Goal: Task Accomplishment & Management: Use online tool/utility

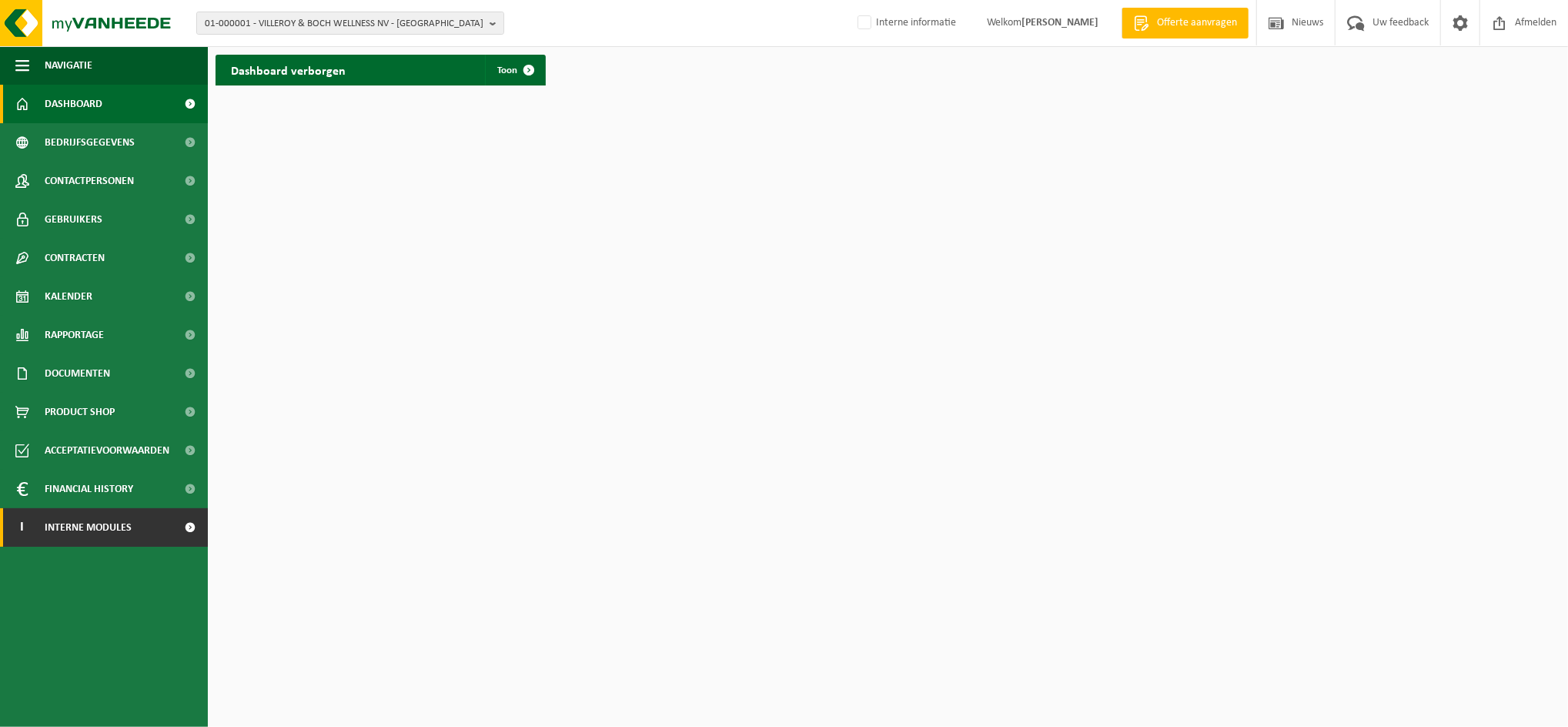
drag, startPoint x: 104, startPoint y: 522, endPoint x: 105, endPoint y: 533, distance: 11.0
click at [104, 522] on span "Interne modules" at bounding box center [88, 527] width 87 height 39
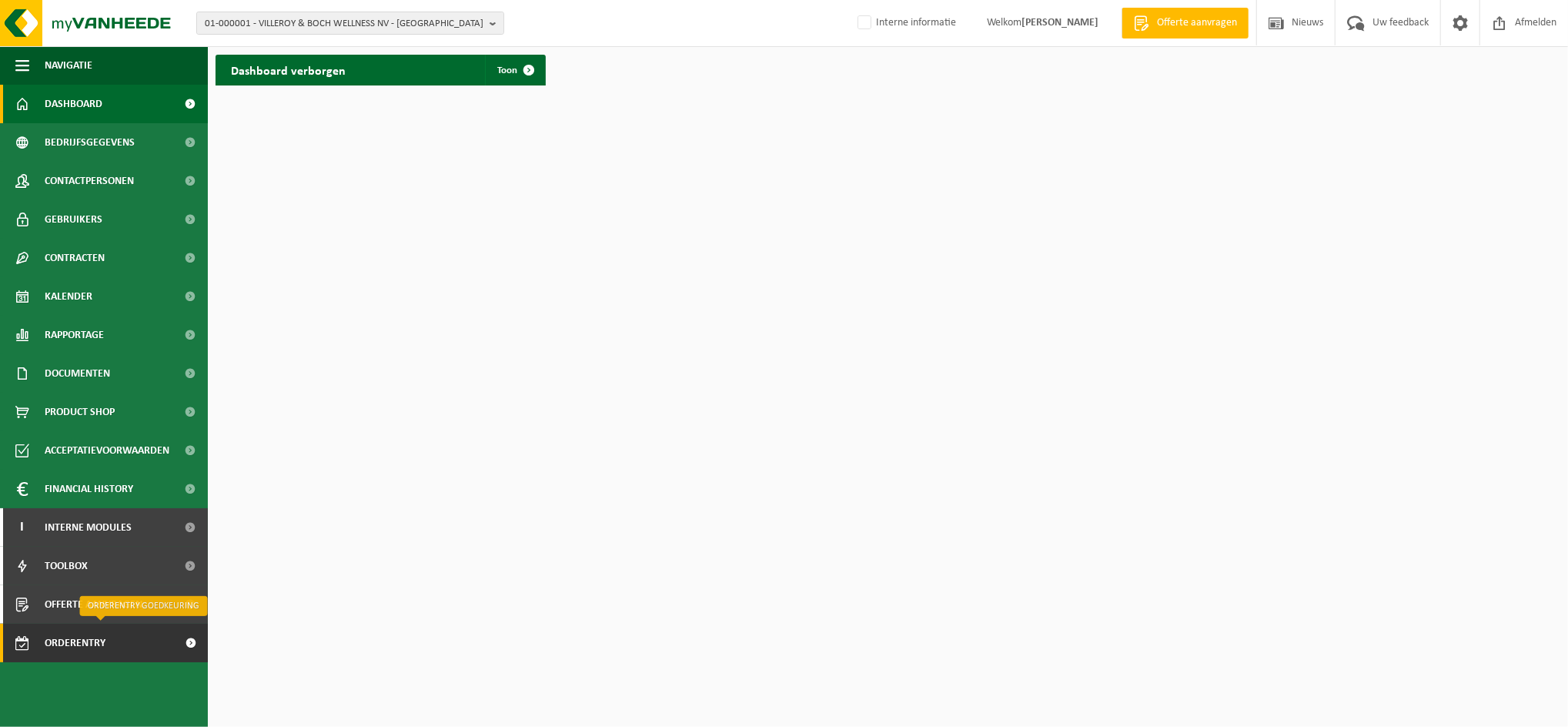
click at [86, 642] on span "Orderentry Goedkeuring" at bounding box center [109, 643] width 129 height 39
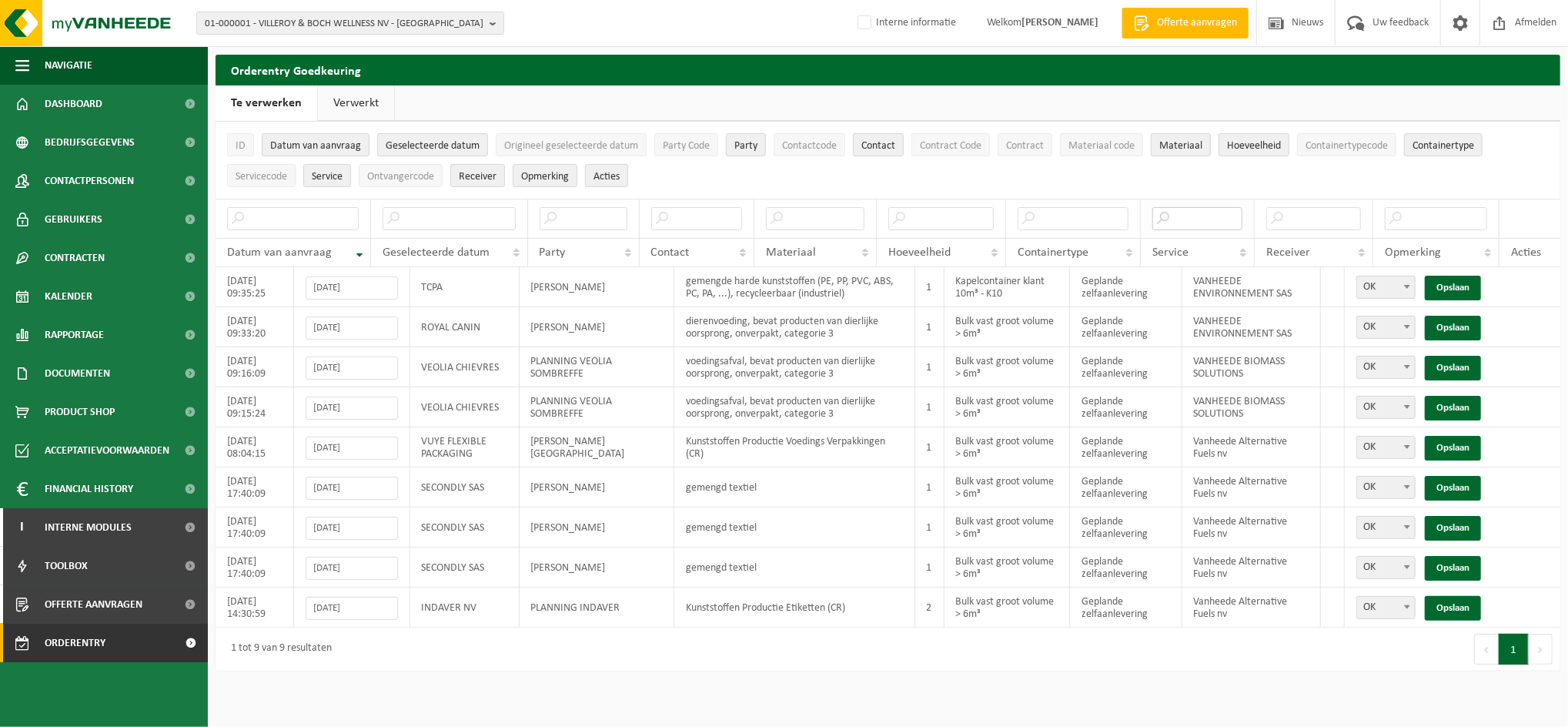
click at [1203, 211] on input "text" at bounding box center [1198, 218] width 90 height 23
type input "fuels"
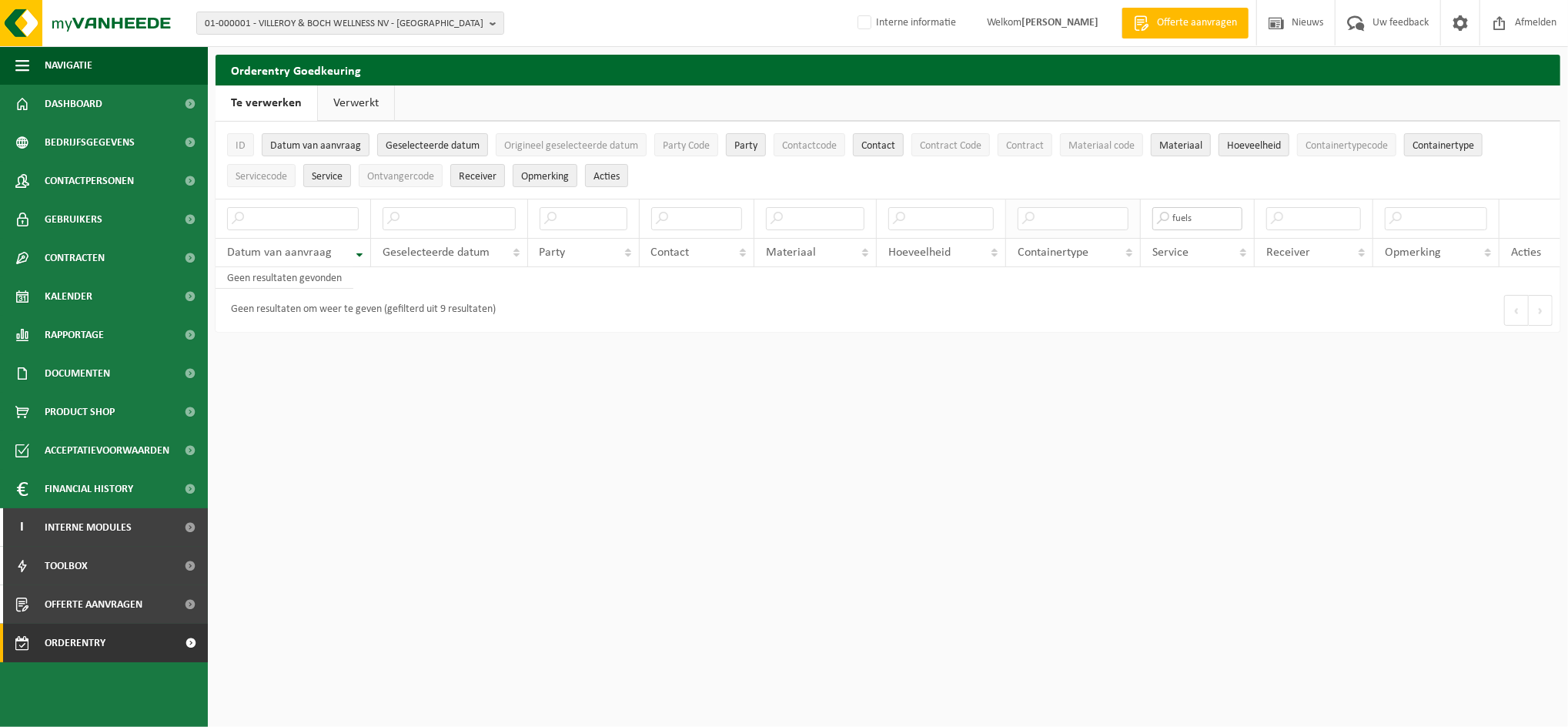
drag, startPoint x: 1203, startPoint y: 211, endPoint x: 1049, endPoint y: 211, distance: 154.0
click at [1049, 211] on tr "fuels" at bounding box center [888, 218] width 1345 height 39
type input "fuels"
drag, startPoint x: 1341, startPoint y: 223, endPoint x: 1188, endPoint y: 219, distance: 153.1
click at [1188, 219] on tr "fuels" at bounding box center [888, 218] width 1345 height 39
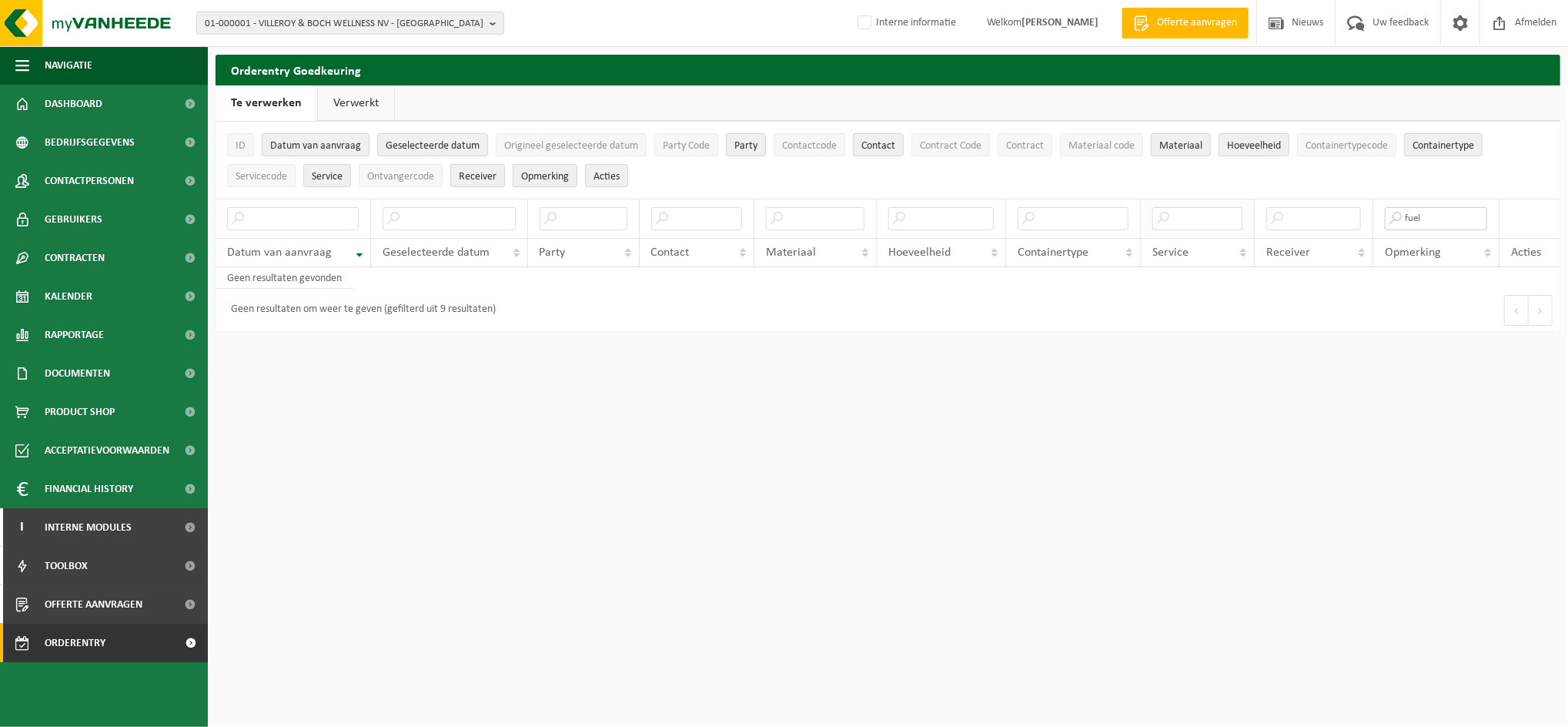
type input "fuels"
drag, startPoint x: 1446, startPoint y: 221, endPoint x: 1324, endPoint y: 213, distance: 122.3
click at [1324, 213] on tr "fuels" at bounding box center [888, 218] width 1345 height 39
click at [99, 633] on span "Orderentry Goedkeuring" at bounding box center [109, 643] width 129 height 39
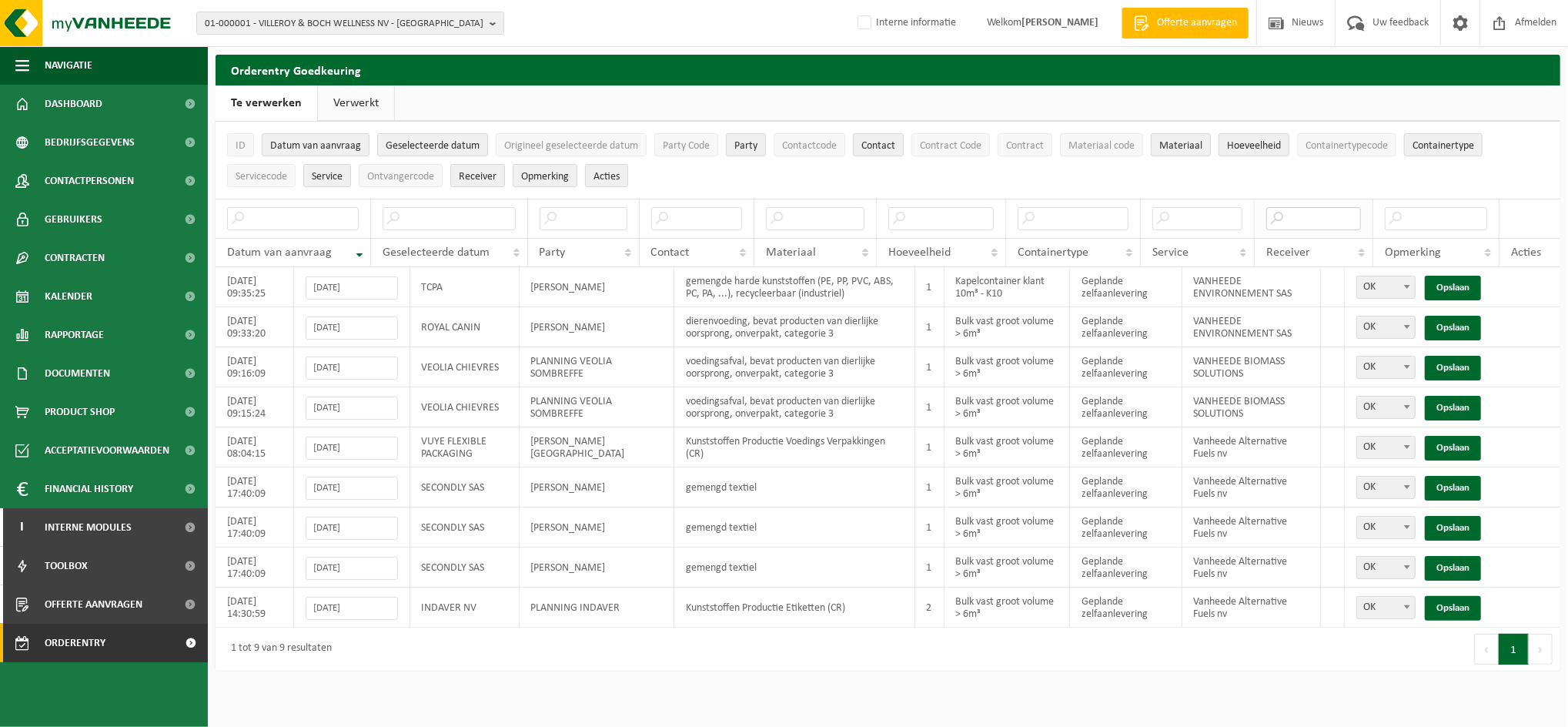
click at [1341, 217] on input "text" at bounding box center [1314, 218] width 95 height 23
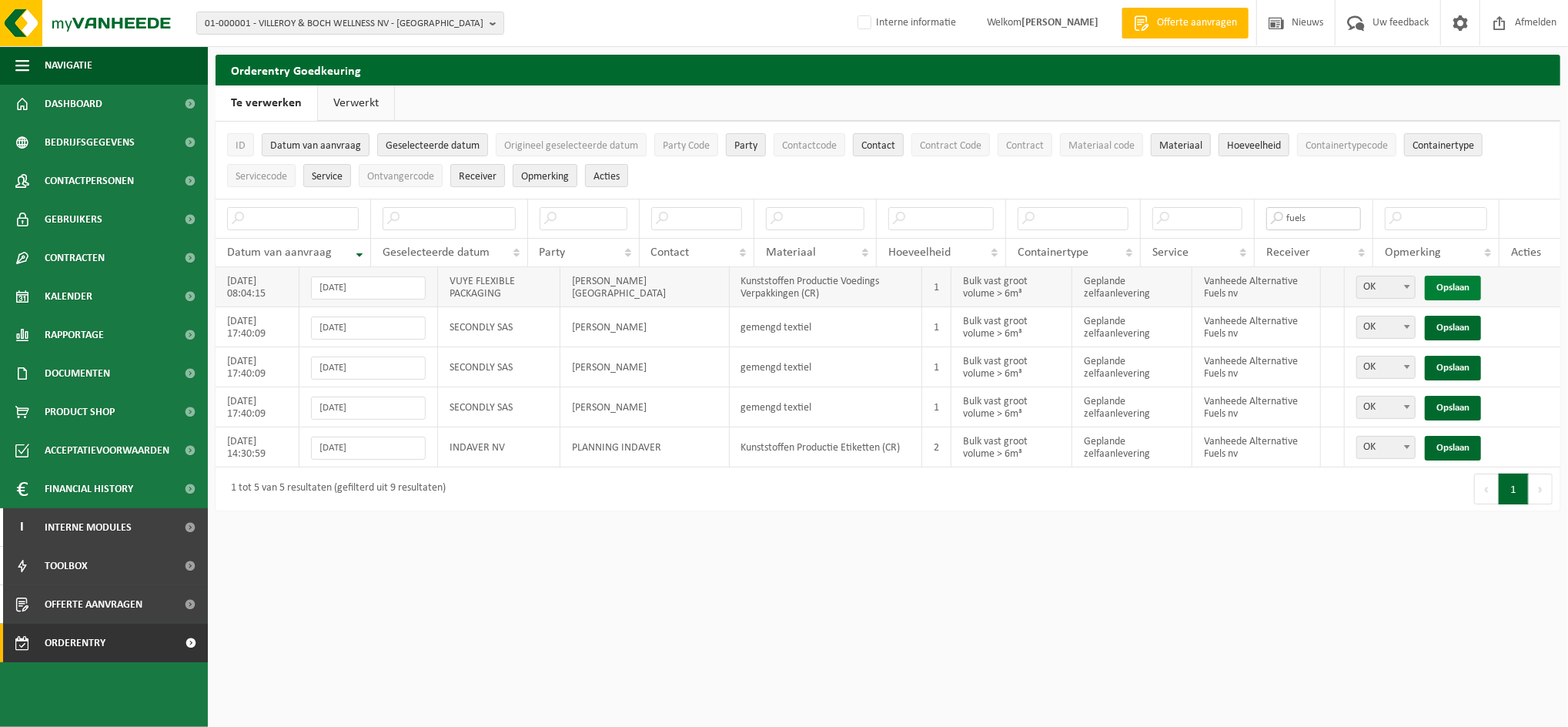
type input "fuels"
click at [1468, 284] on link "Opslaan" at bounding box center [1453, 287] width 56 height 25
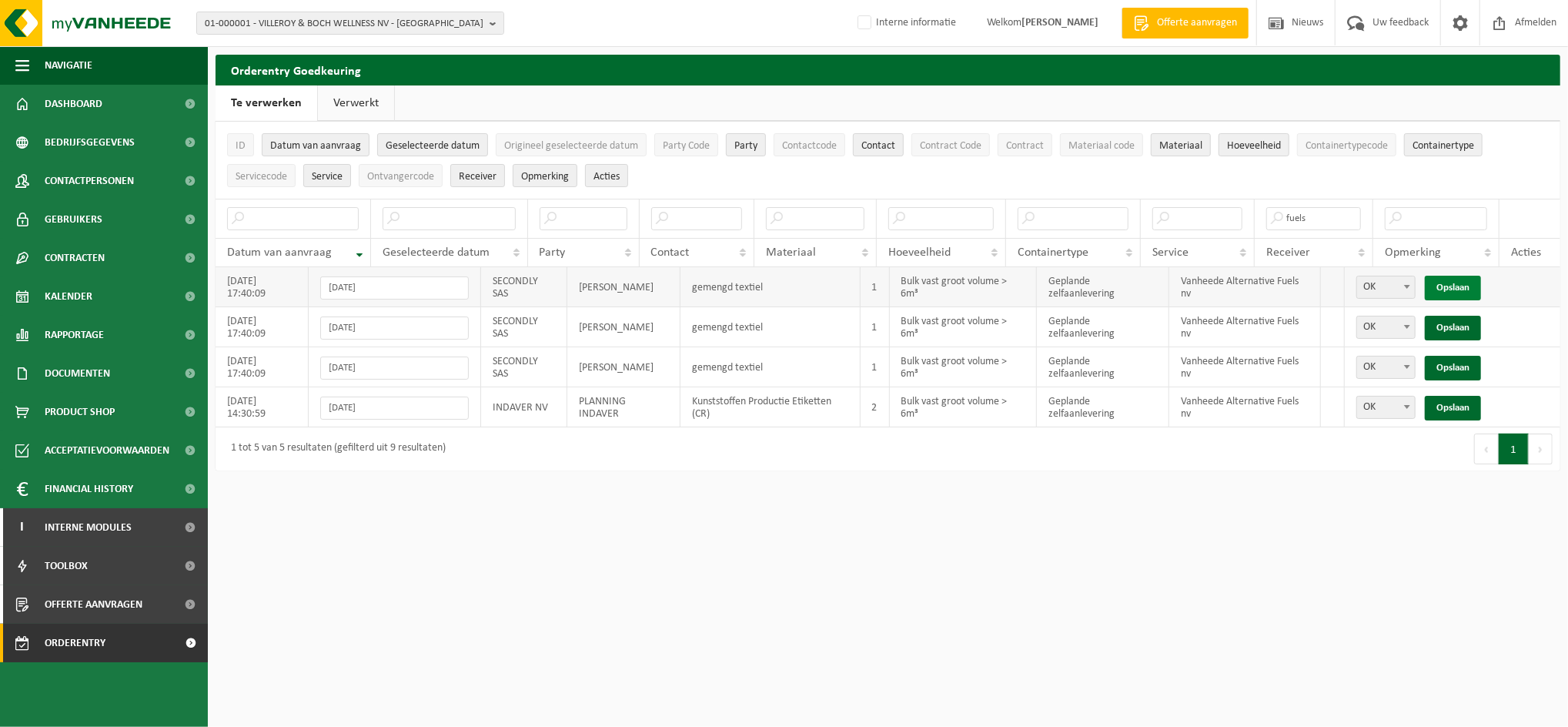
click at [1460, 285] on link "Opslaan" at bounding box center [1453, 287] width 56 height 25
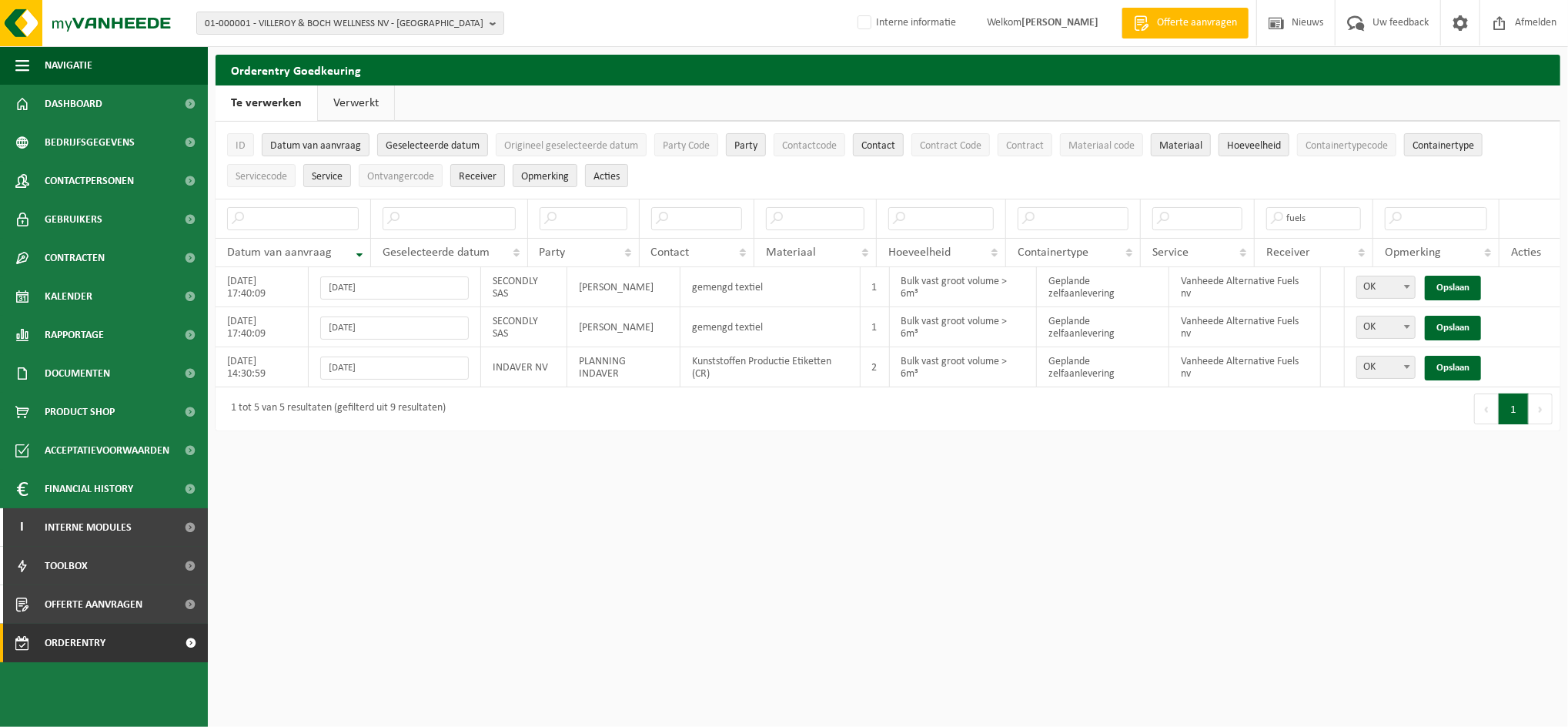
click at [1460, 285] on link "Opslaan" at bounding box center [1453, 287] width 56 height 25
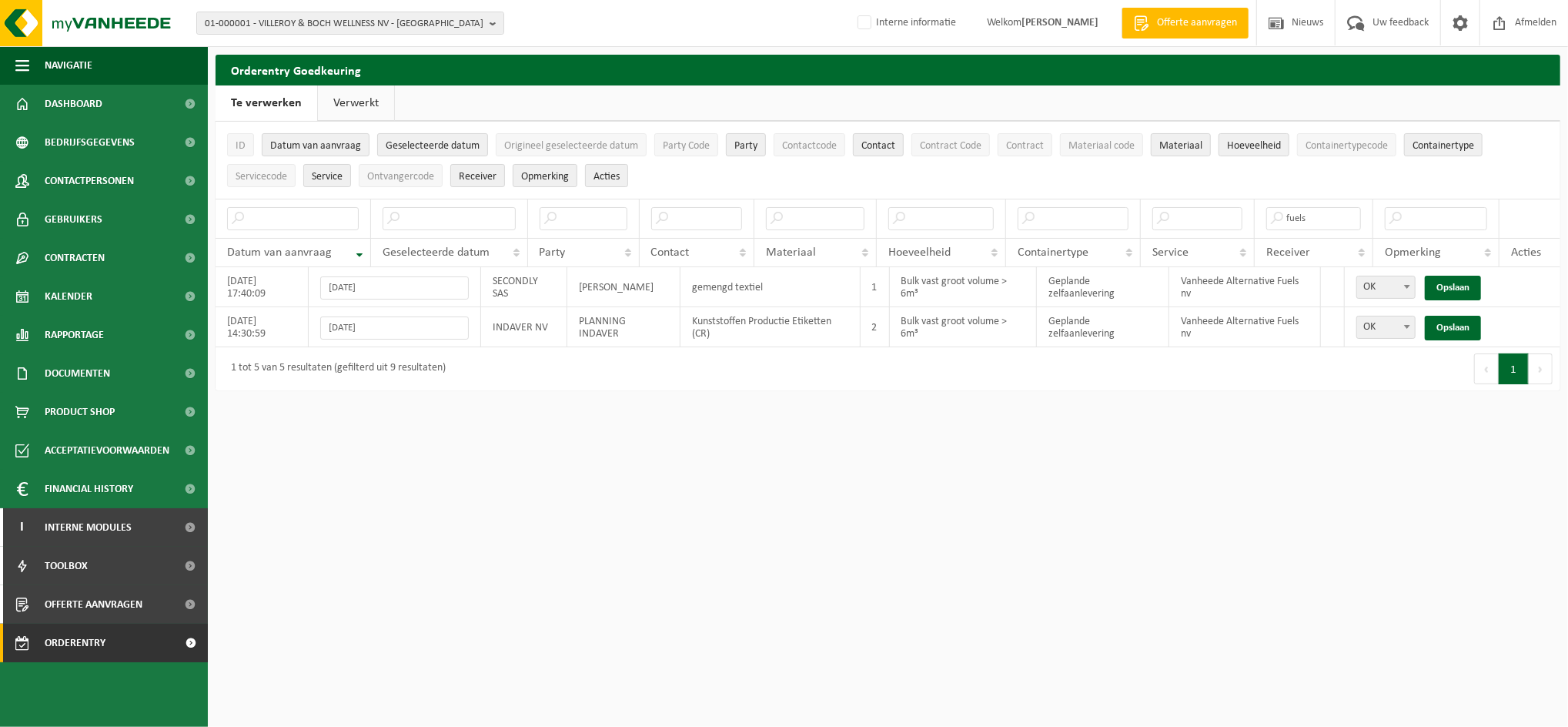
click at [1460, 285] on link "Opslaan" at bounding box center [1453, 287] width 56 height 25
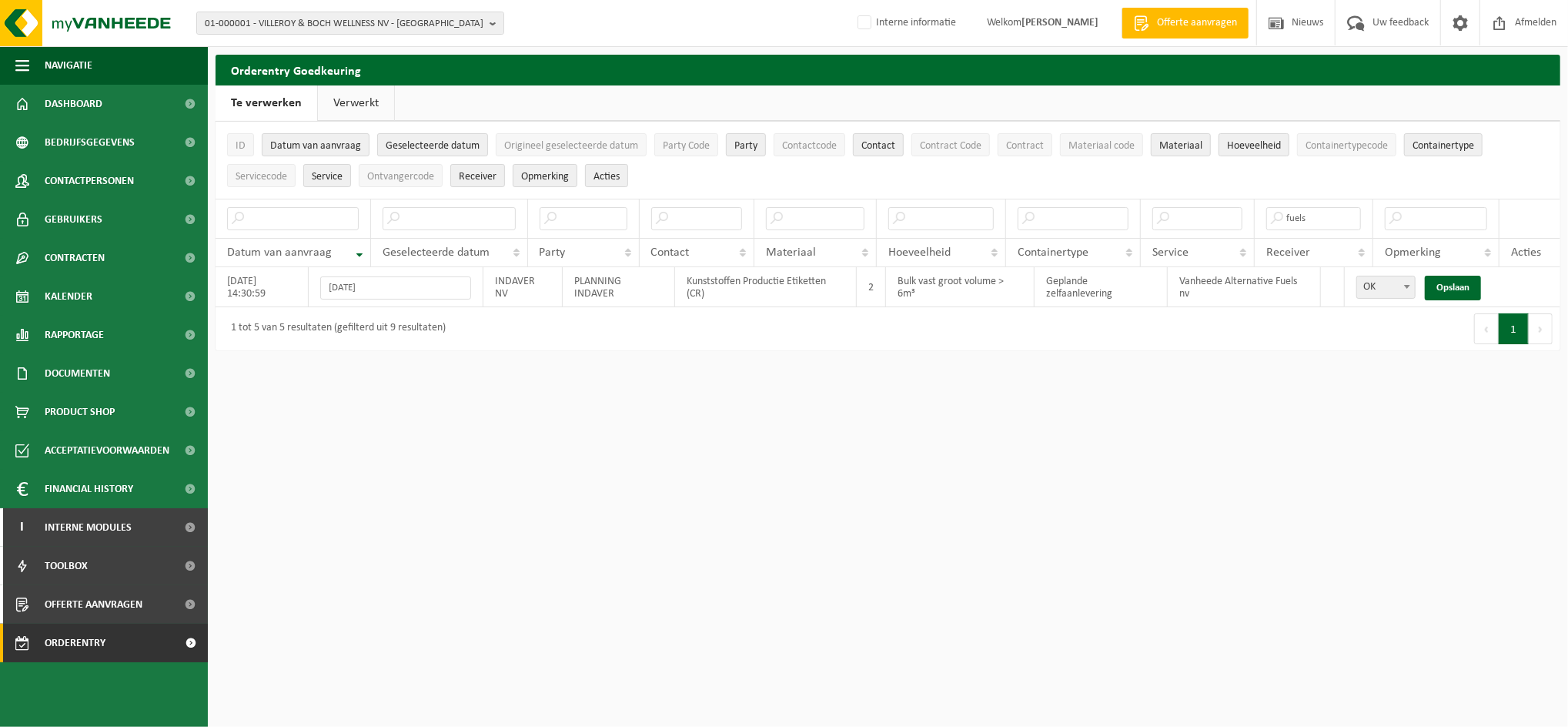
click at [356, 103] on link "Verwerkt" at bounding box center [356, 103] width 76 height 36
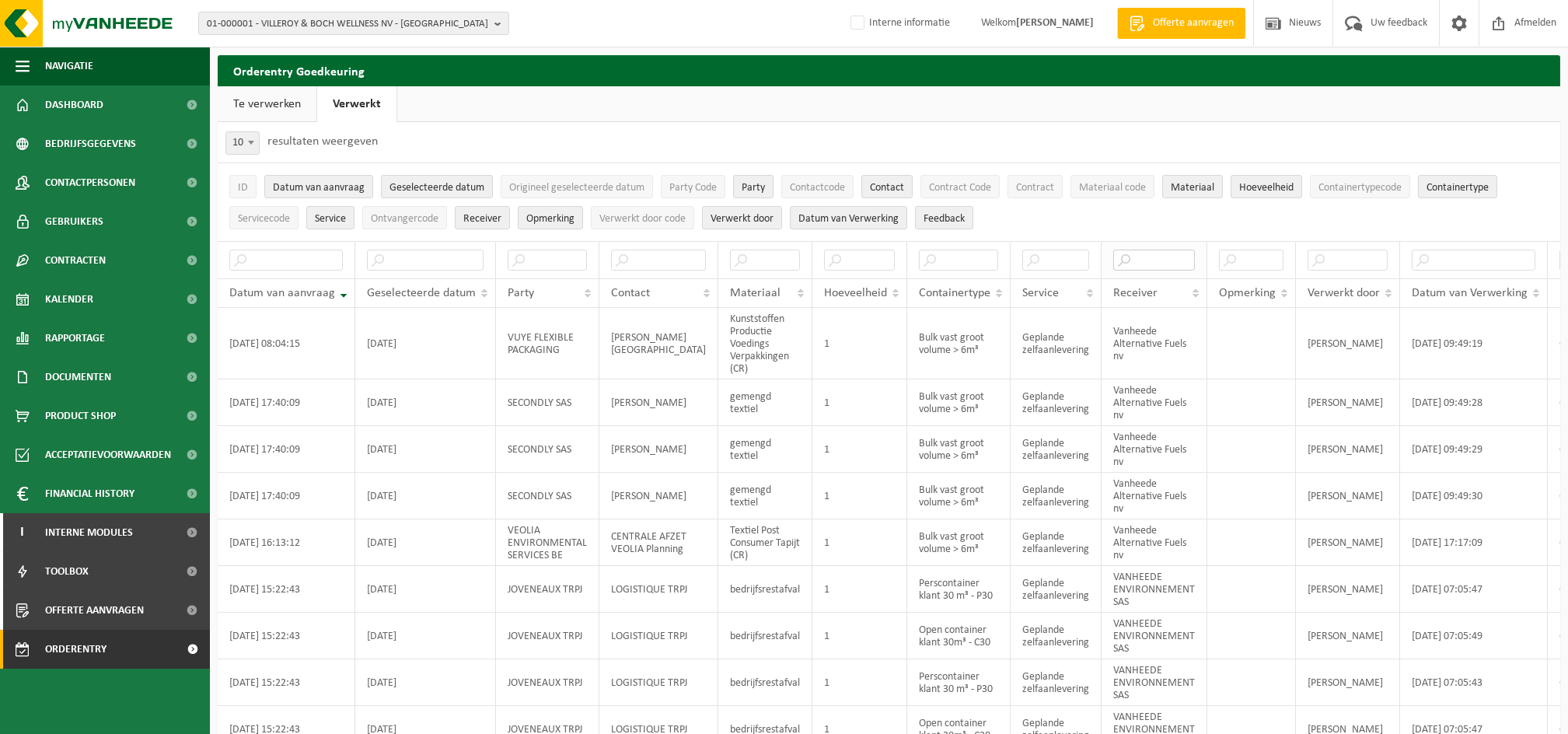
click at [1113, 265] on input "text" at bounding box center [1154, 259] width 82 height 21
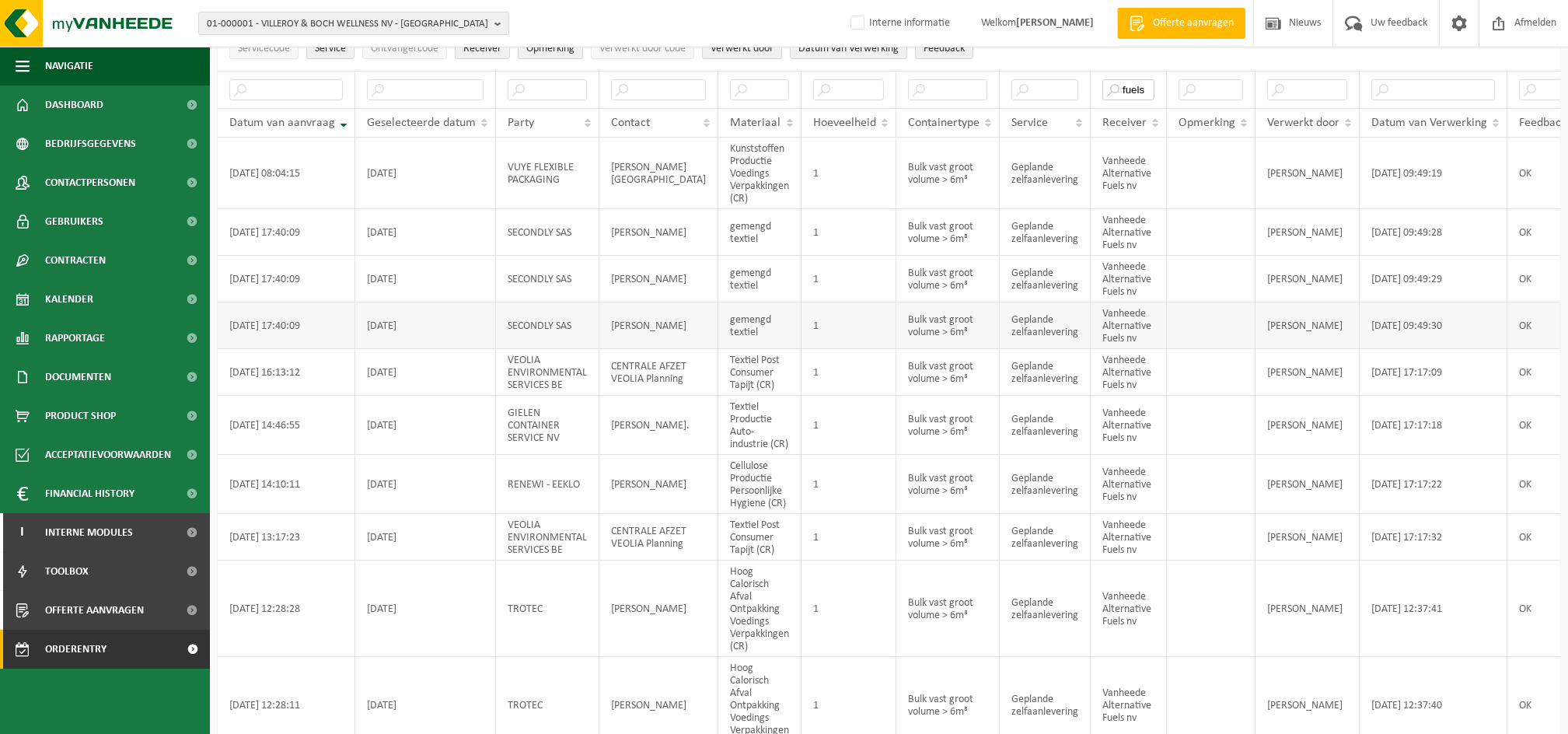
scroll to position [207, 0]
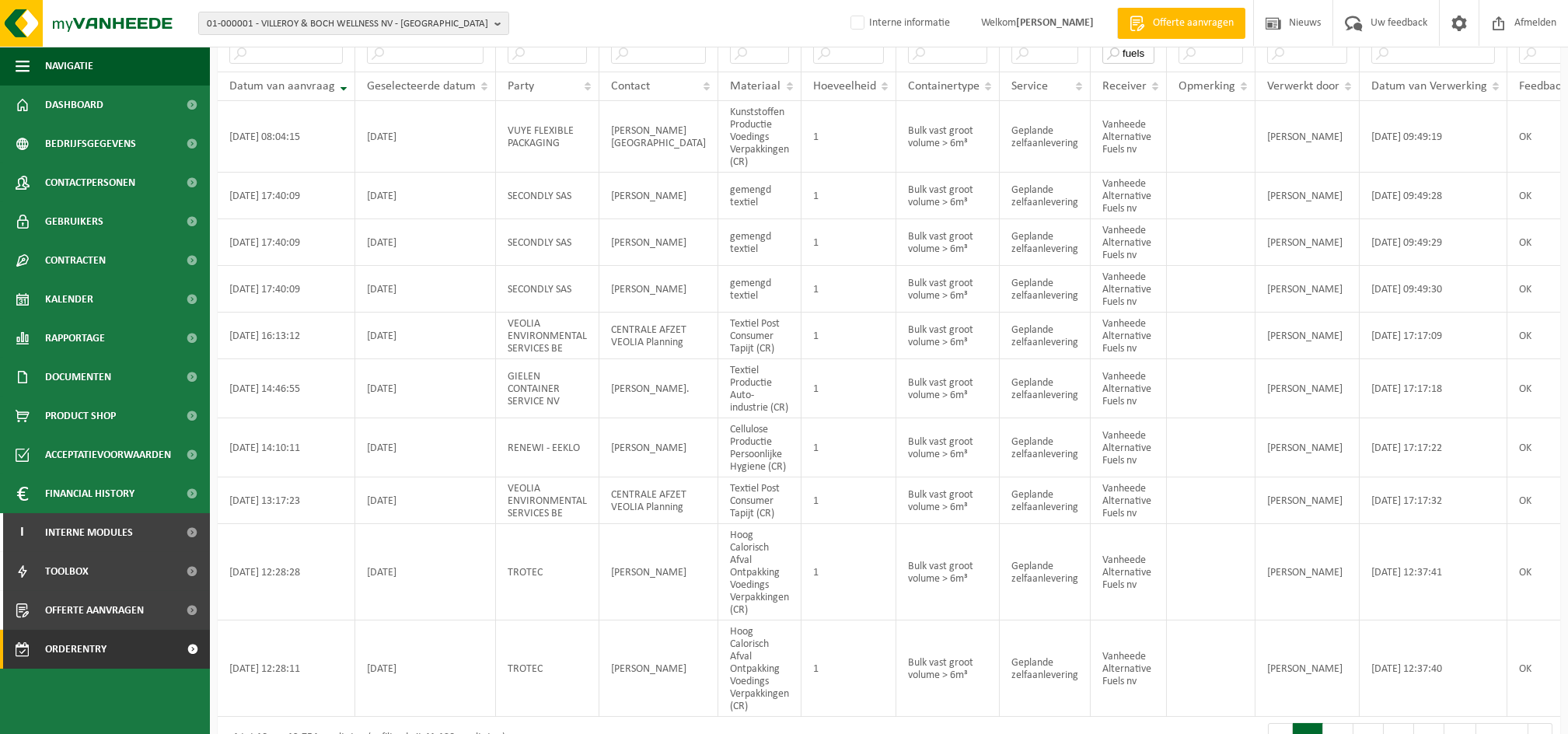
type input "fuels"
click at [97, 649] on span "Orderentry Goedkeuring" at bounding box center [110, 650] width 131 height 39
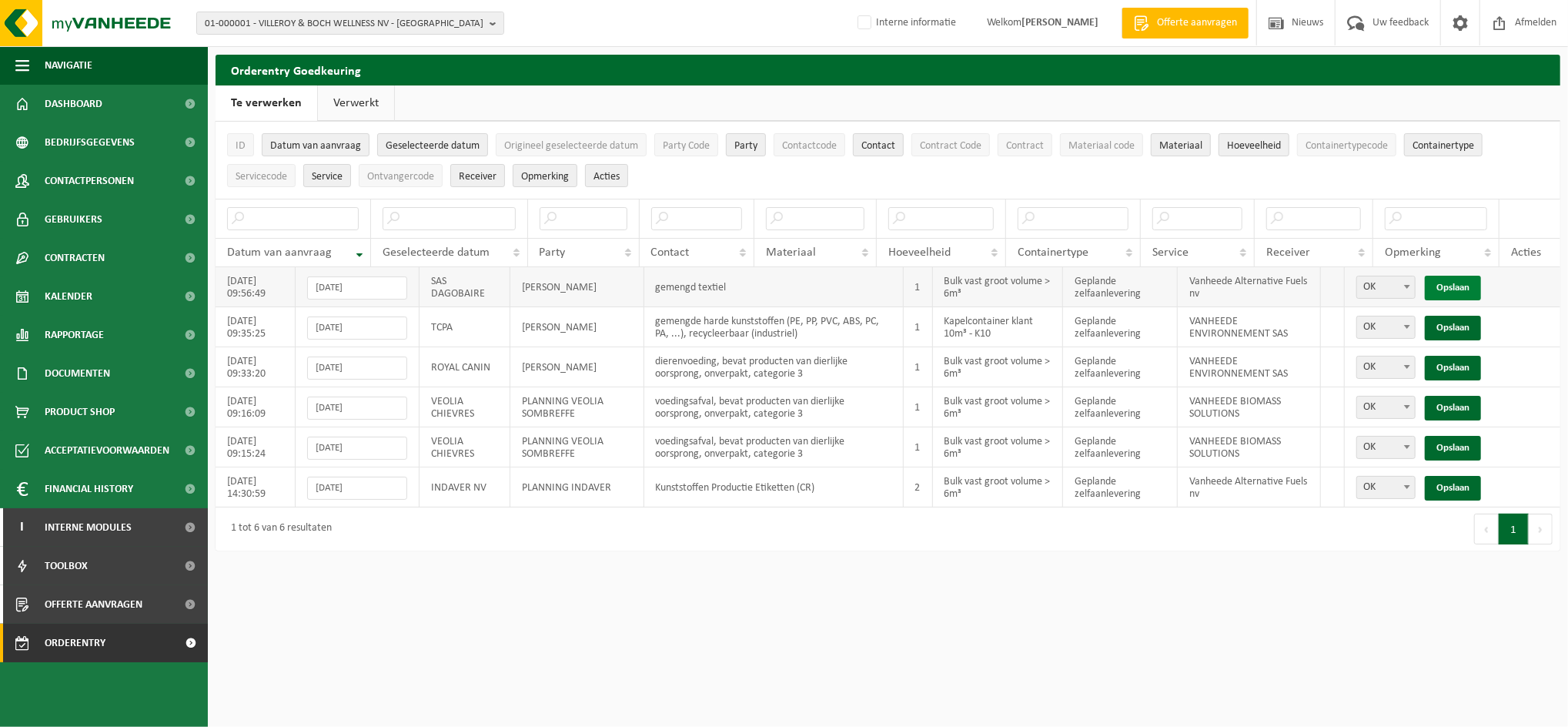
click at [1452, 283] on link "Opslaan" at bounding box center [1453, 287] width 56 height 25
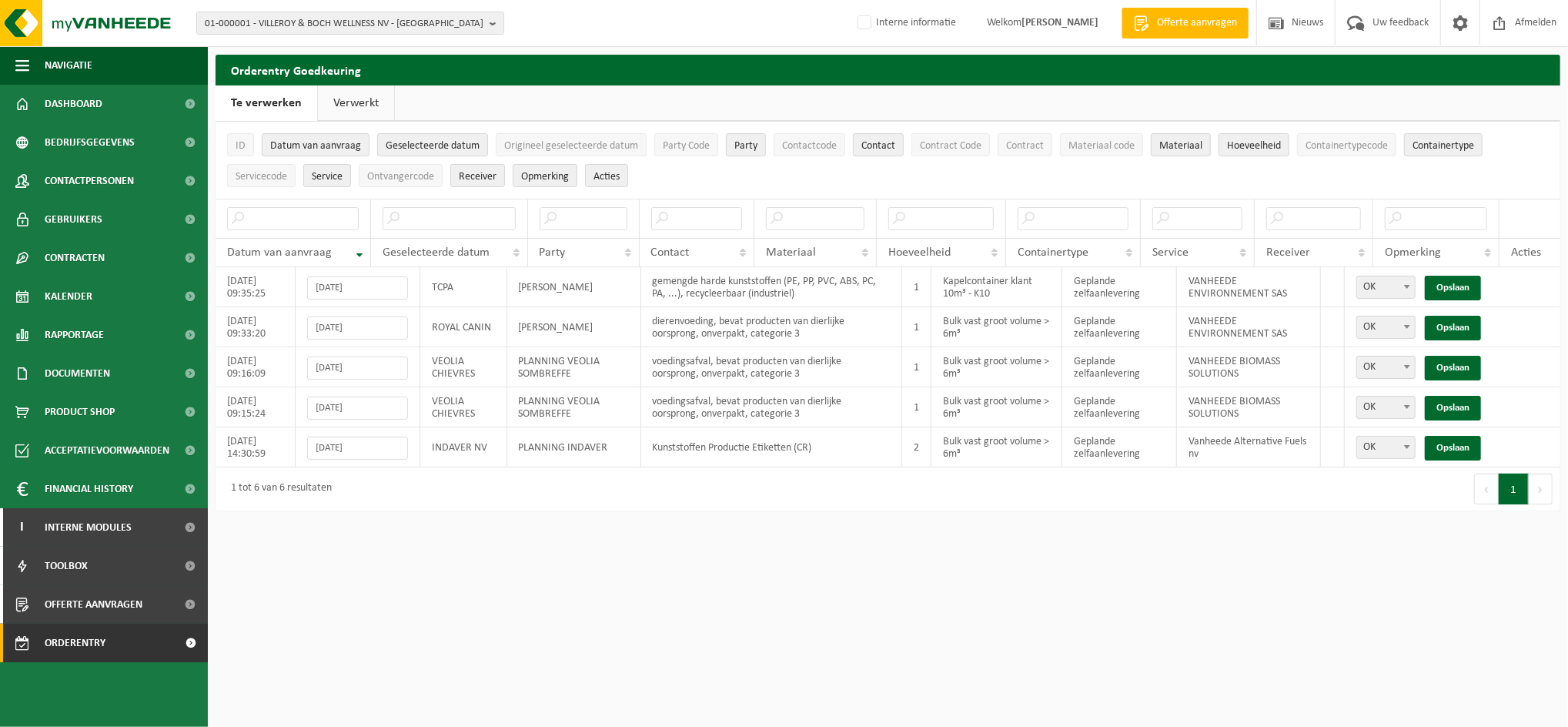
click at [361, 90] on link "Verwerkt" at bounding box center [356, 103] width 76 height 36
